Goal: Task Accomplishment & Management: Manage account settings

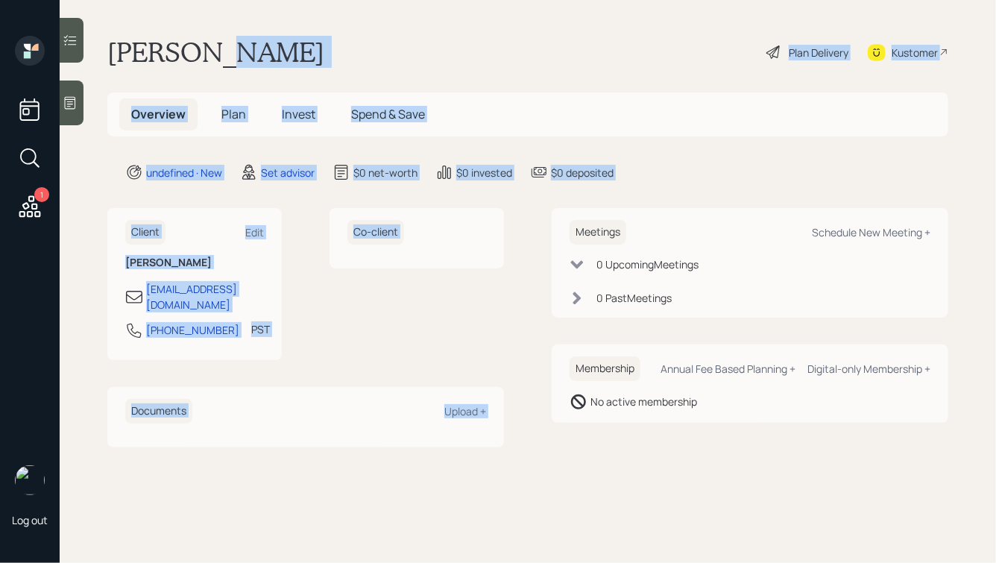
drag, startPoint x: 625, startPoint y: 189, endPoint x: 227, endPoint y: 54, distance: 420.3
click at [227, 54] on main "[PERSON_NAME] Plan Delivery Kustomer Overview Plan Invest Spend & Save undefine…" at bounding box center [528, 281] width 936 height 563
click at [227, 54] on h1 "[PERSON_NAME]" at bounding box center [215, 52] width 217 height 33
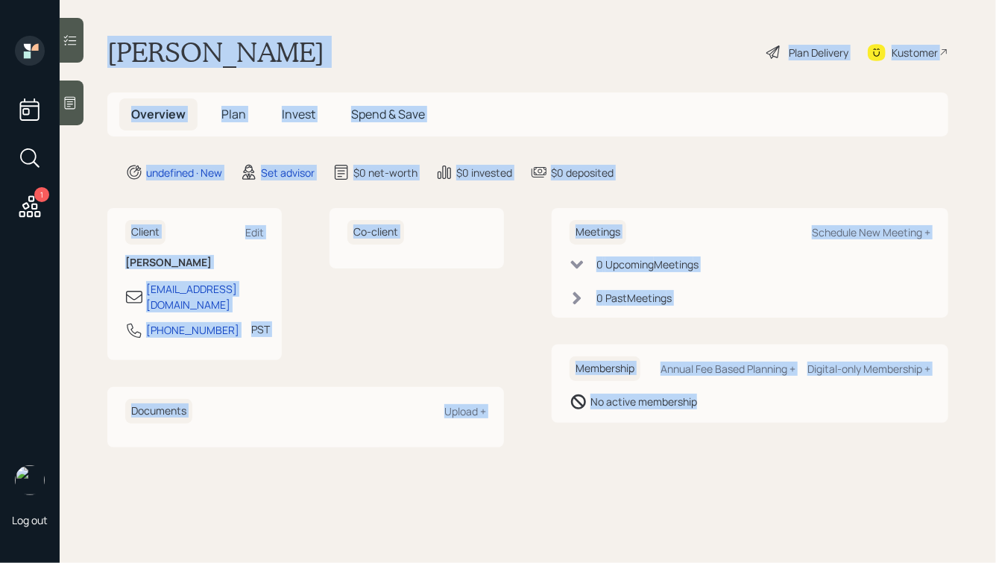
drag, startPoint x: 109, startPoint y: 42, endPoint x: 687, endPoint y: 470, distance: 719.0
click at [687, 470] on main "[PERSON_NAME] Plan Delivery Kustomer Overview Plan Invest Spend & Save undefine…" at bounding box center [528, 281] width 936 height 563
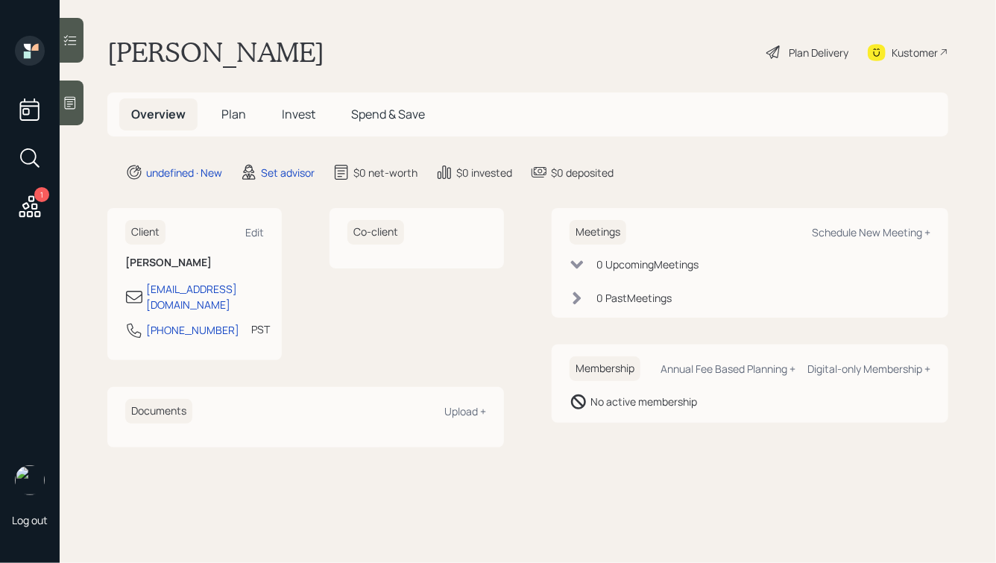
click at [72, 106] on icon at bounding box center [70, 102] width 15 height 15
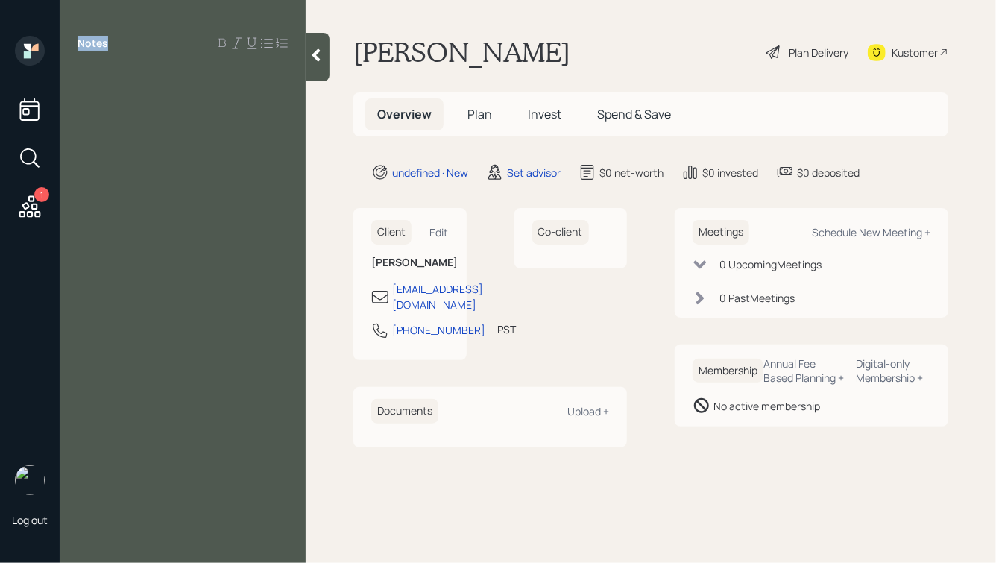
drag, startPoint x: 110, startPoint y: 41, endPoint x: 66, endPoint y: 36, distance: 45.0
click at [66, 36] on div "Notes" at bounding box center [183, 43] width 246 height 15
drag, startPoint x: 77, startPoint y: 40, endPoint x: 116, endPoint y: 41, distance: 39.5
click at [116, 41] on div "Notes" at bounding box center [183, 43] width 246 height 15
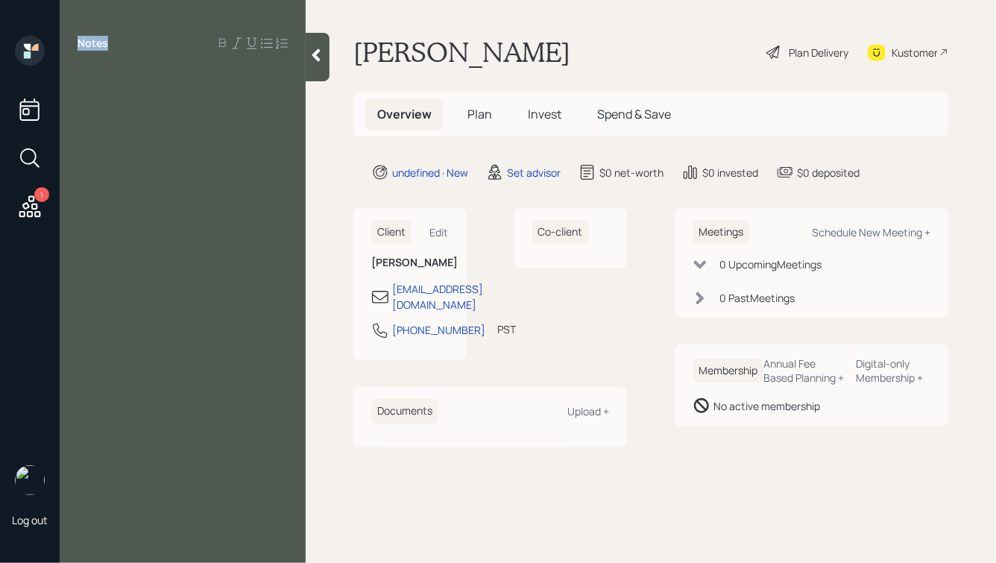
click at [116, 41] on div "Notes" at bounding box center [183, 43] width 246 height 15
click at [104, 85] on div "Notes" at bounding box center [183, 290] width 246 height 509
click at [90, 77] on div at bounding box center [183, 77] width 210 height 16
click at [314, 57] on icon at bounding box center [316, 55] width 15 height 15
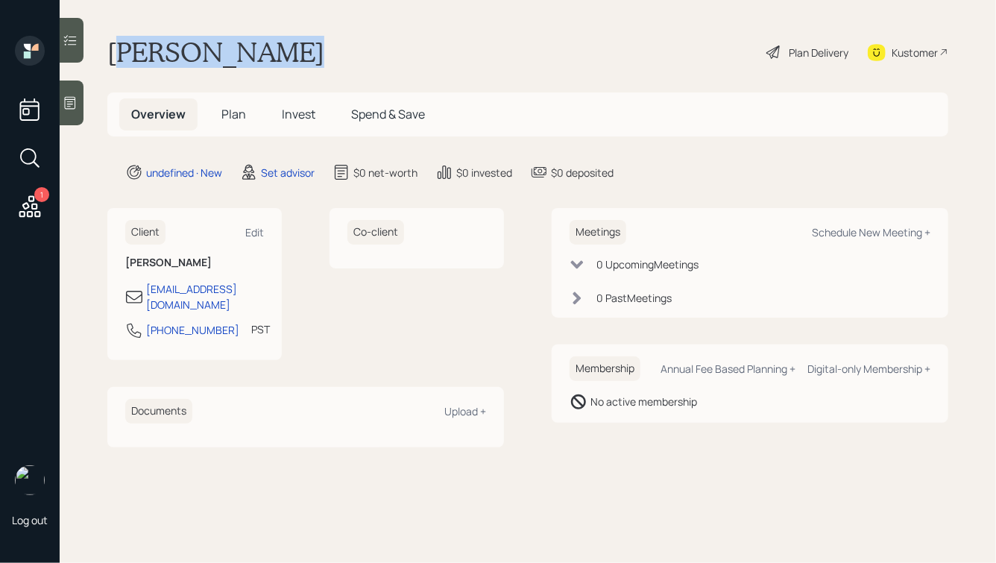
drag, startPoint x: 315, startPoint y: 46, endPoint x: 113, endPoint y: 61, distance: 201.8
click at [113, 61] on div "[PERSON_NAME] Plan Delivery Kustomer" at bounding box center [527, 52] width 841 height 33
click at [113, 61] on h1 "[PERSON_NAME]" at bounding box center [215, 52] width 217 height 33
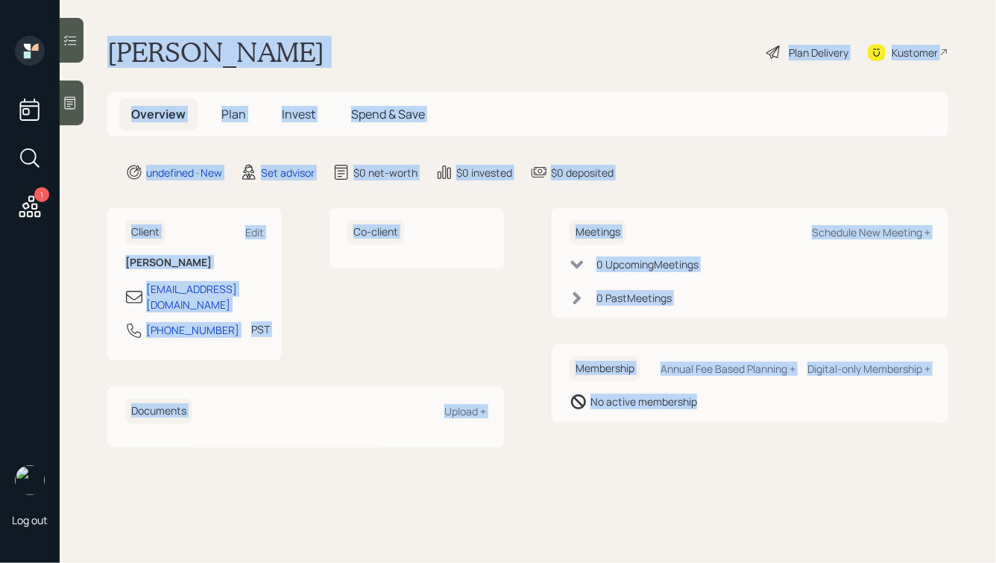
drag, startPoint x: 98, startPoint y: 45, endPoint x: 711, endPoint y: 433, distance: 725.4
click at [711, 433] on main "[PERSON_NAME] Plan Delivery Kustomer Overview Plan Invest Spend & Save undefine…" at bounding box center [528, 281] width 936 height 563
click at [711, 433] on div "Meetings Schedule New Meeting + 0 Upcoming Meeting s 0 Past Meeting s Membershi…" at bounding box center [750, 327] width 397 height 239
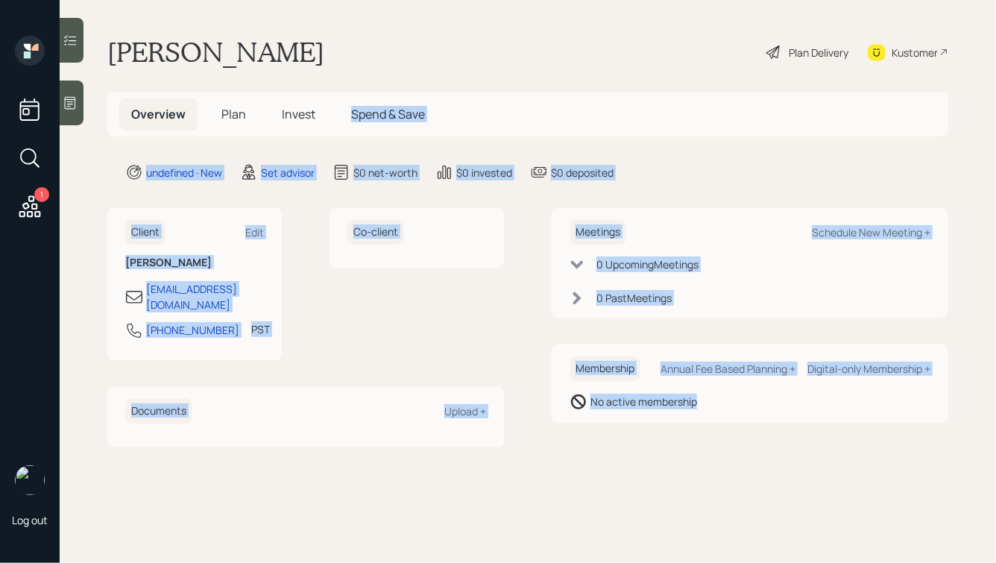
drag, startPoint x: 745, startPoint y: 432, endPoint x: 422, endPoint y: 79, distance: 478.5
click at [422, 79] on main "[PERSON_NAME] Plan Delivery Kustomer Overview Plan Invest Spend & Save undefine…" at bounding box center [528, 281] width 936 height 563
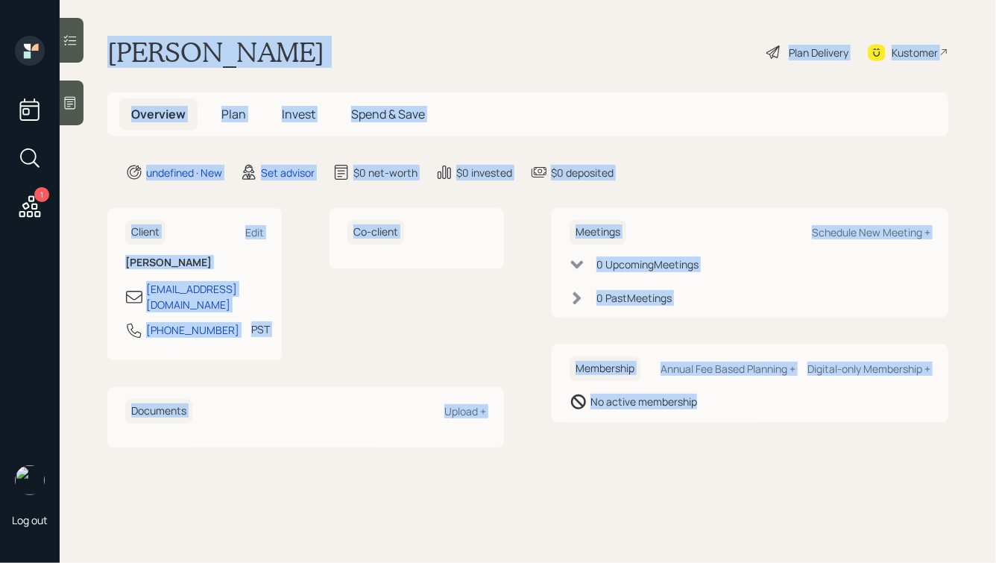
drag, startPoint x: 110, startPoint y: 46, endPoint x: 712, endPoint y: 435, distance: 717.0
click at [712, 435] on main "[PERSON_NAME] Plan Delivery Kustomer Overview Plan Invest Spend & Save undefine…" at bounding box center [528, 281] width 936 height 563
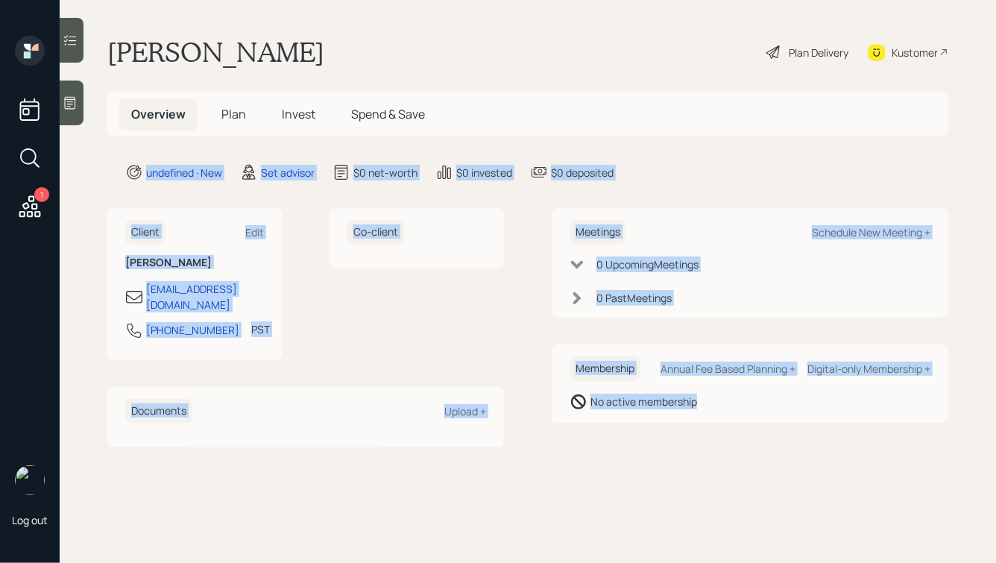
drag, startPoint x: 777, startPoint y: 434, endPoint x: 460, endPoint y: 116, distance: 449.6
click at [460, 116] on main "[PERSON_NAME] Plan Delivery Kustomer Overview Plan Invest Spend & Save undefine…" at bounding box center [528, 281] width 936 height 563
click at [460, 116] on div "Overview Plan Invest Spend & Save" at bounding box center [527, 114] width 841 height 44
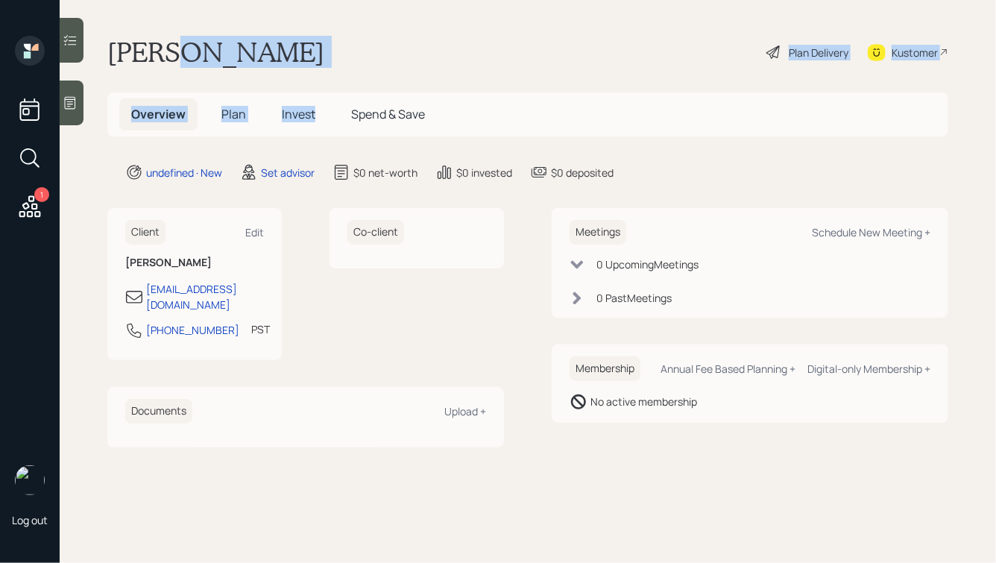
drag, startPoint x: 180, startPoint y: 49, endPoint x: 352, endPoint y: 72, distance: 172.9
click at [352, 72] on main "[PERSON_NAME] Plan Delivery Kustomer Overview Plan Invest Spend & Save undefine…" at bounding box center [528, 281] width 936 height 563
drag, startPoint x: 512, startPoint y: 125, endPoint x: 262, endPoint y: 7, distance: 276.7
click at [262, 7] on main "[PERSON_NAME] Plan Delivery Kustomer Overview Plan Invest Spend & Save undefine…" at bounding box center [528, 281] width 936 height 563
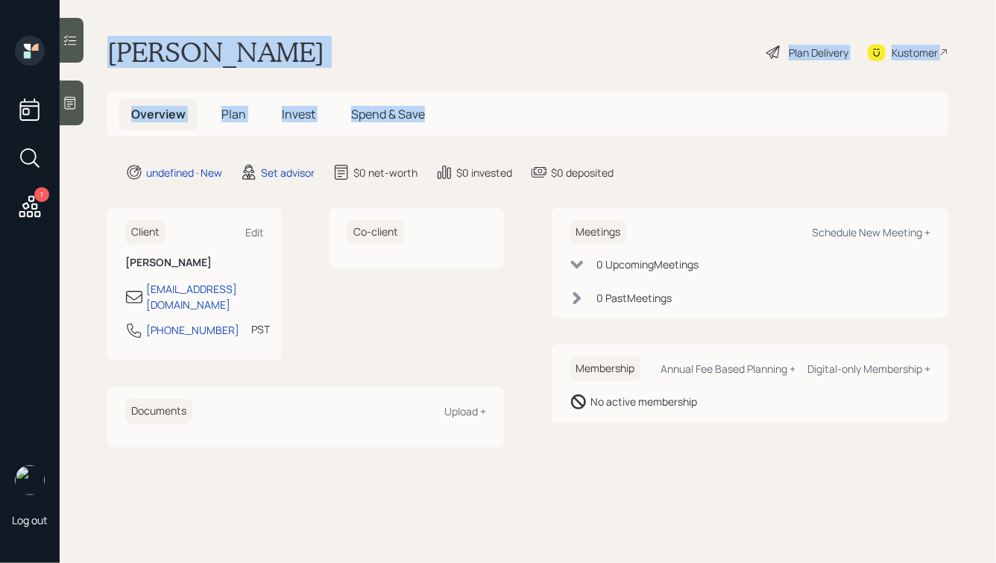
click at [239, 24] on main "[PERSON_NAME] Plan Delivery Kustomer Overview Plan Invest Spend & Save undefine…" at bounding box center [528, 281] width 936 height 563
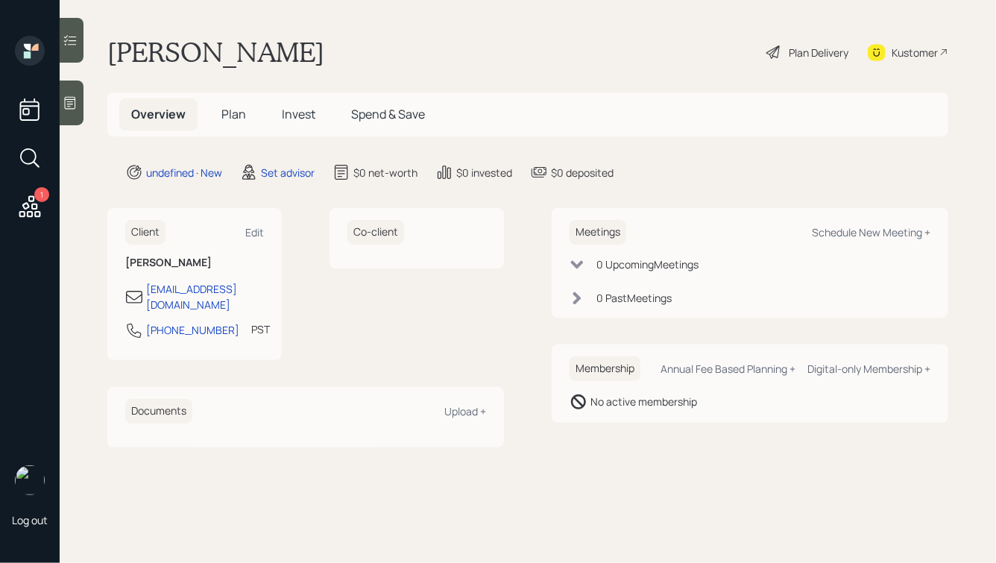
click at [71, 107] on icon at bounding box center [70, 102] width 15 height 15
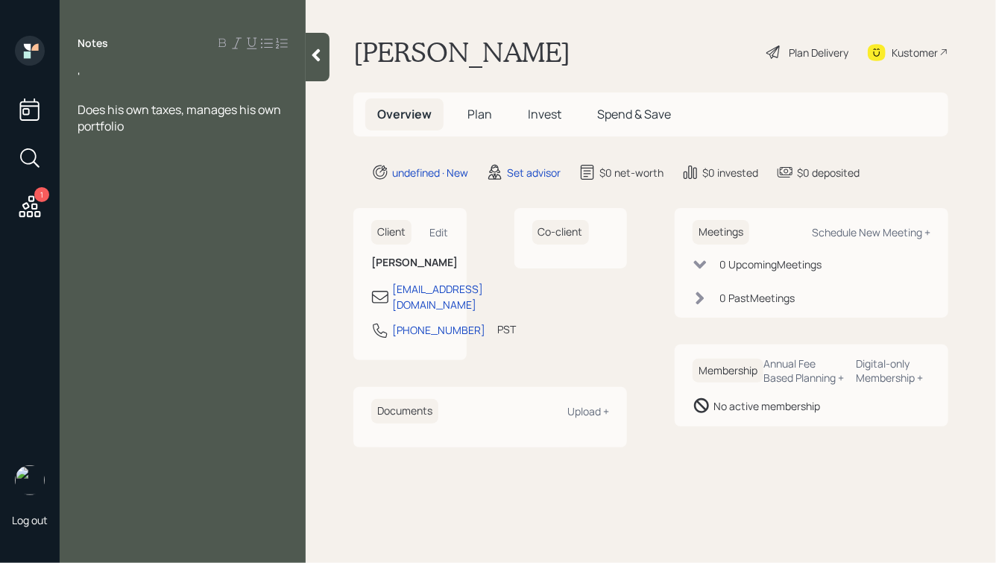
click at [86, 72] on div "'" at bounding box center [183, 77] width 210 height 16
click at [192, 125] on div "Does his own taxes, manages his own portfolio" at bounding box center [183, 117] width 210 height 33
click at [155, 76] on div at bounding box center [183, 77] width 210 height 16
click at [312, 54] on icon at bounding box center [316, 55] width 15 height 15
